Goal: Navigation & Orientation: Find specific page/section

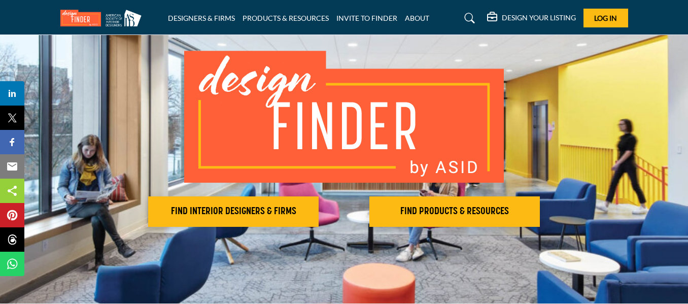
scroll to position [62, 0]
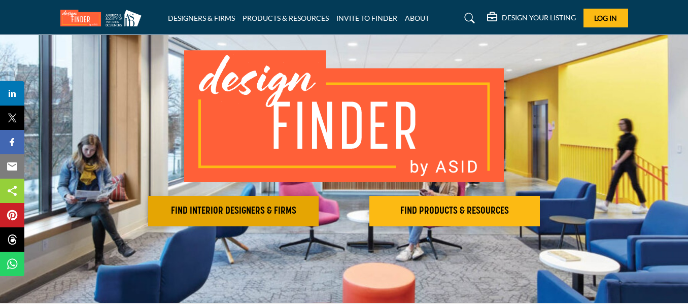
click at [222, 207] on h2 "FIND INTERIOR DESIGNERS & FIRMS" at bounding box center [233, 211] width 164 height 12
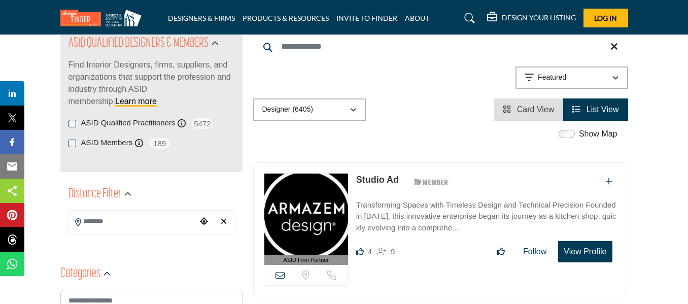
scroll to position [123, 0]
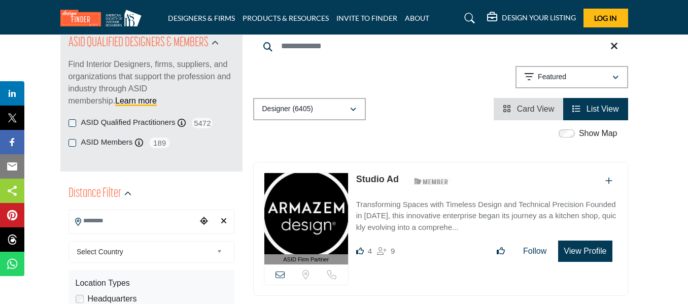
click at [117, 219] on input "Search Location" at bounding box center [133, 221] width 128 height 20
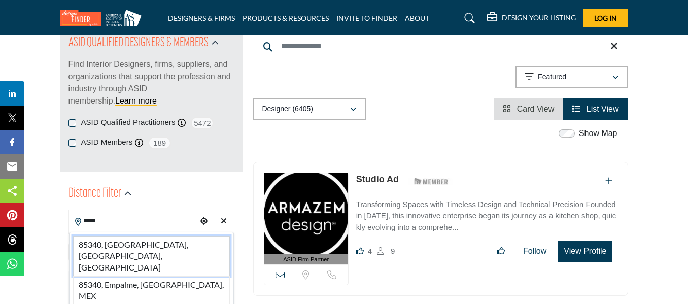
click at [116, 242] on li "85340, [GEOGRAPHIC_DATA], [GEOGRAPHIC_DATA], [GEOGRAPHIC_DATA]" at bounding box center [151, 256] width 157 height 40
type input "**********"
type input "***"
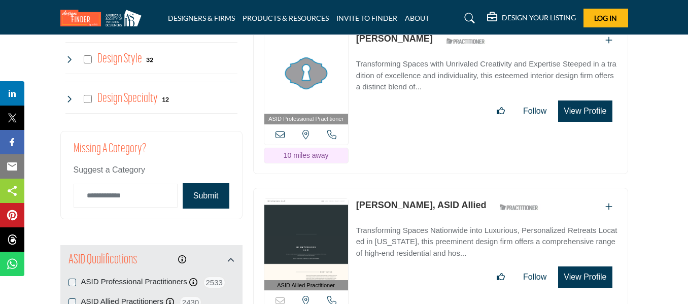
scroll to position [1173, 0]
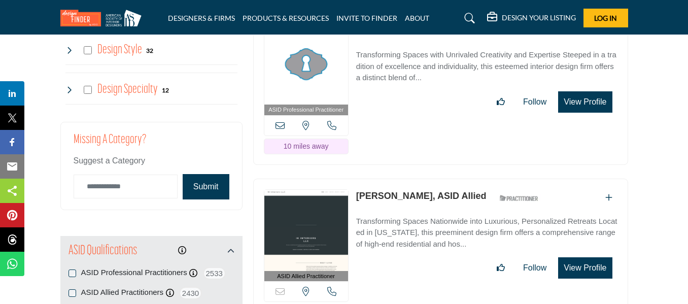
click at [207, 189] on button "Submit" at bounding box center [206, 186] width 47 height 25
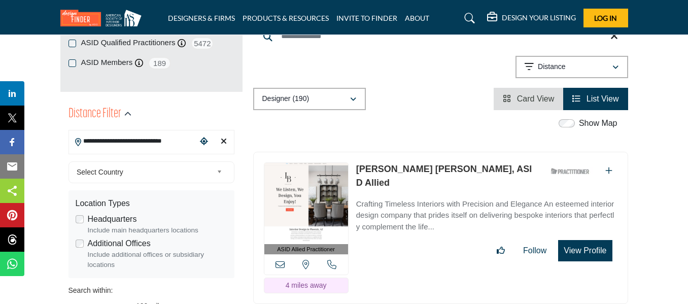
scroll to position [201, 0]
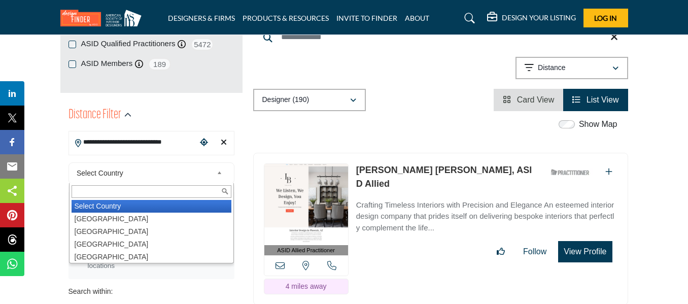
click at [222, 173] on b at bounding box center [221, 173] width 9 height 13
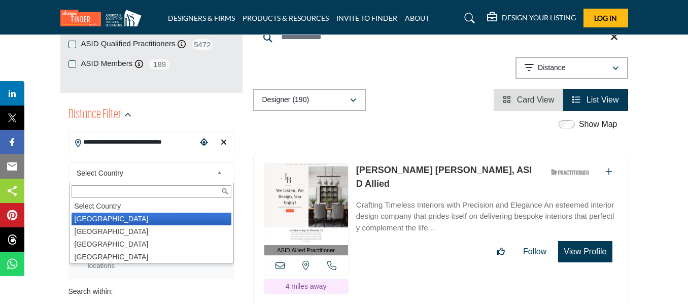
click at [178, 214] on li "[GEOGRAPHIC_DATA]" at bounding box center [152, 219] width 160 height 13
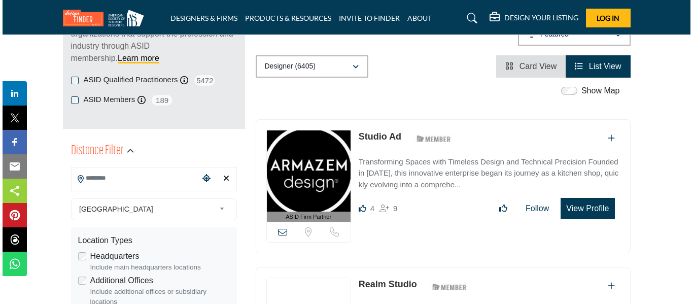
scroll to position [166, 0]
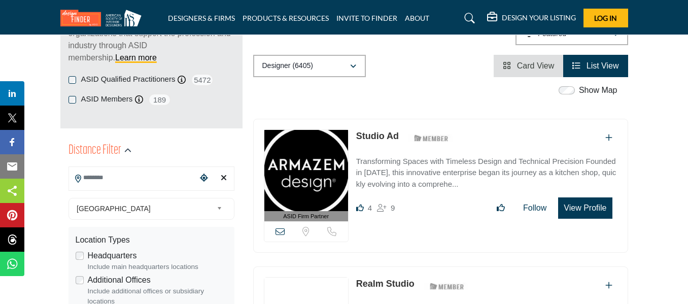
click at [579, 206] on button "View Profile" at bounding box center [585, 207] width 54 height 21
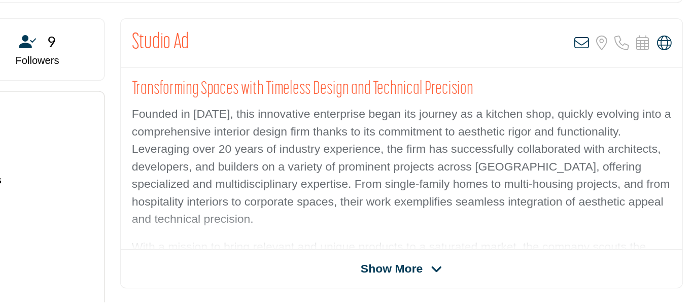
scroll to position [170, 0]
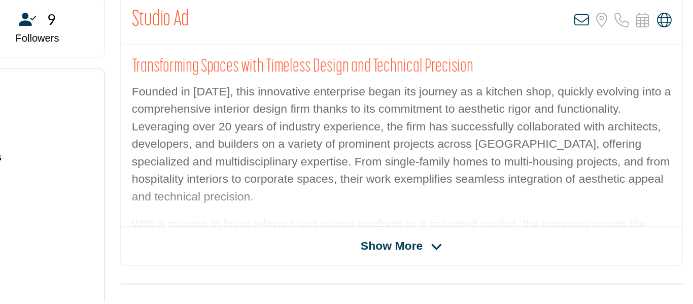
click at [479, 231] on span "Show More" at bounding box center [482, 229] width 43 height 12
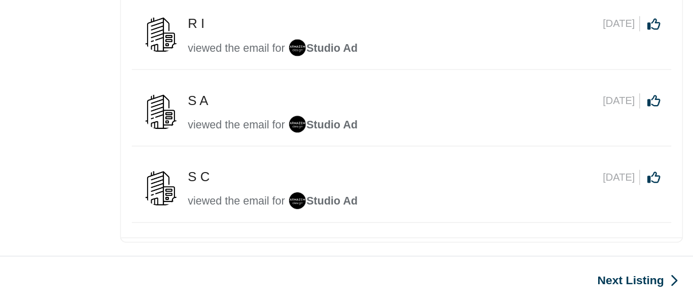
scroll to position [543, 0]
click at [417, 118] on img "Company Data Modal" at bounding box center [417, 124] width 13 height 13
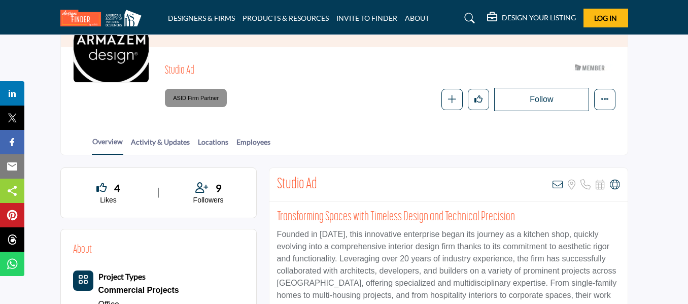
scroll to position [119, 0]
